Goal: Download file/media

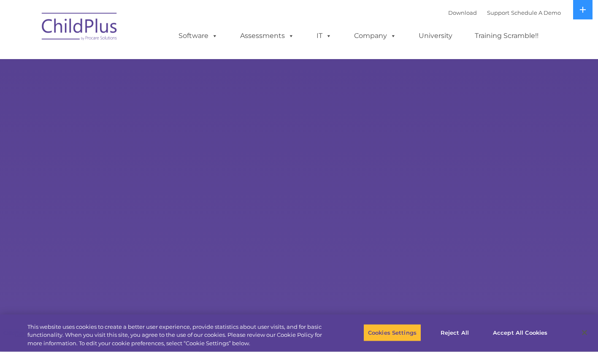
select select "MEDIUM"
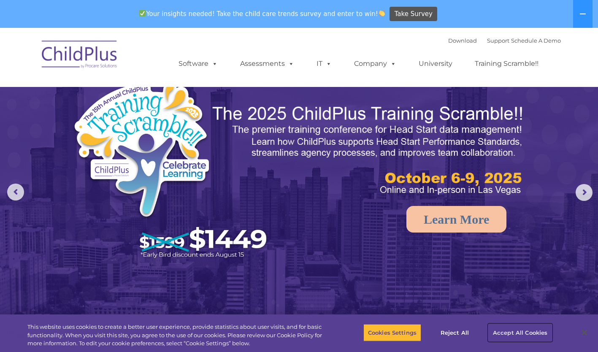
click at [534, 329] on button "Accept All Cookies" at bounding box center [521, 333] width 64 height 18
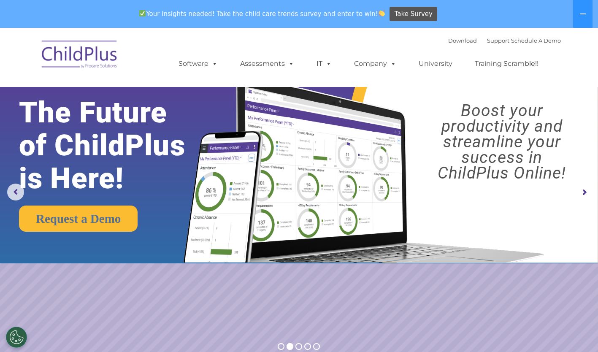
click at [578, 19] on button at bounding box center [582, 14] width 19 height 28
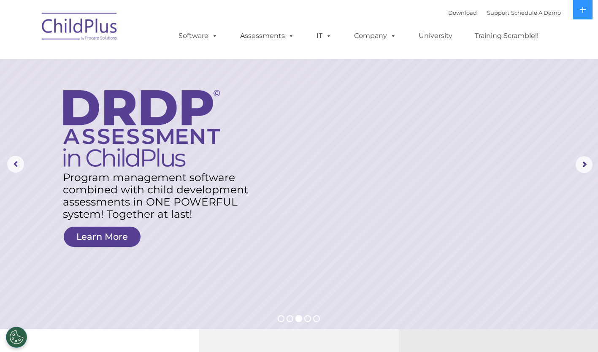
click at [587, 171] on rs-arrow at bounding box center [584, 164] width 17 height 17
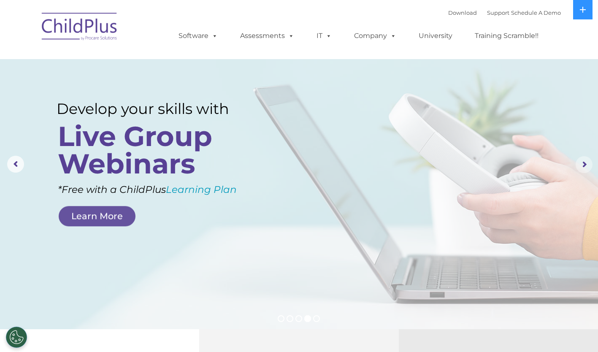
click at [587, 168] on rs-arrow at bounding box center [584, 164] width 17 height 17
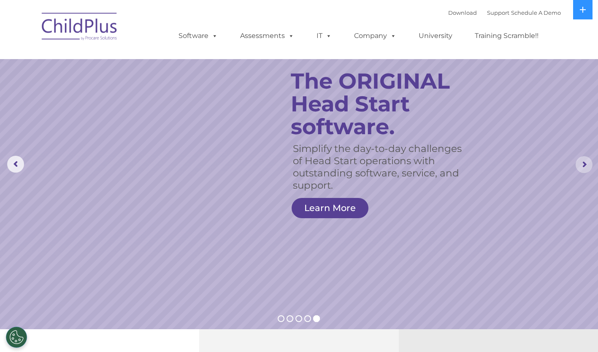
click at [508, 205] on rs-slide "Simplify the day-to-day challenges of Head Start operations with outstanding so…" at bounding box center [299, 164] width 598 height 329
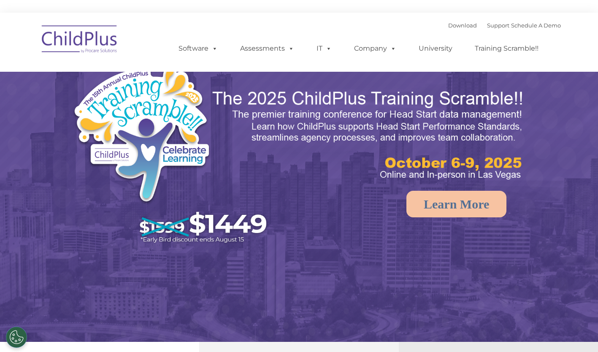
select select "MEDIUM"
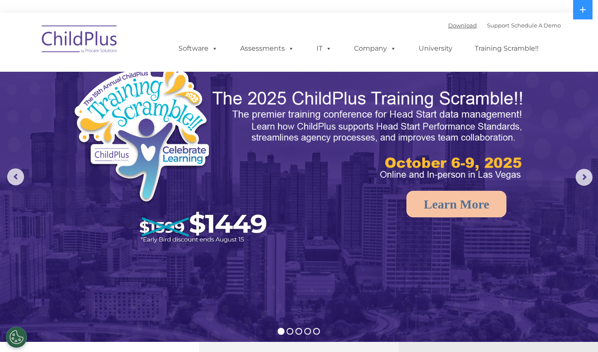
click at [456, 28] on link "Download" at bounding box center [462, 25] width 29 height 7
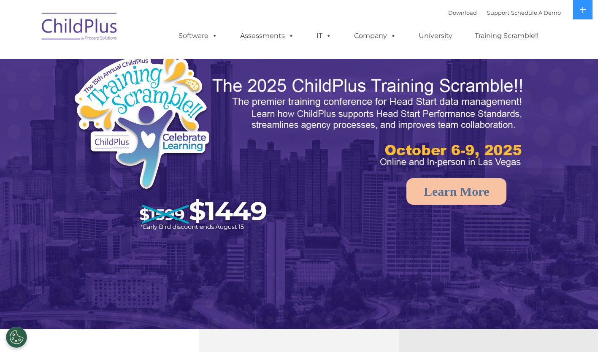
select select "MEDIUM"
